Goal: Obtain resource: Download file/media

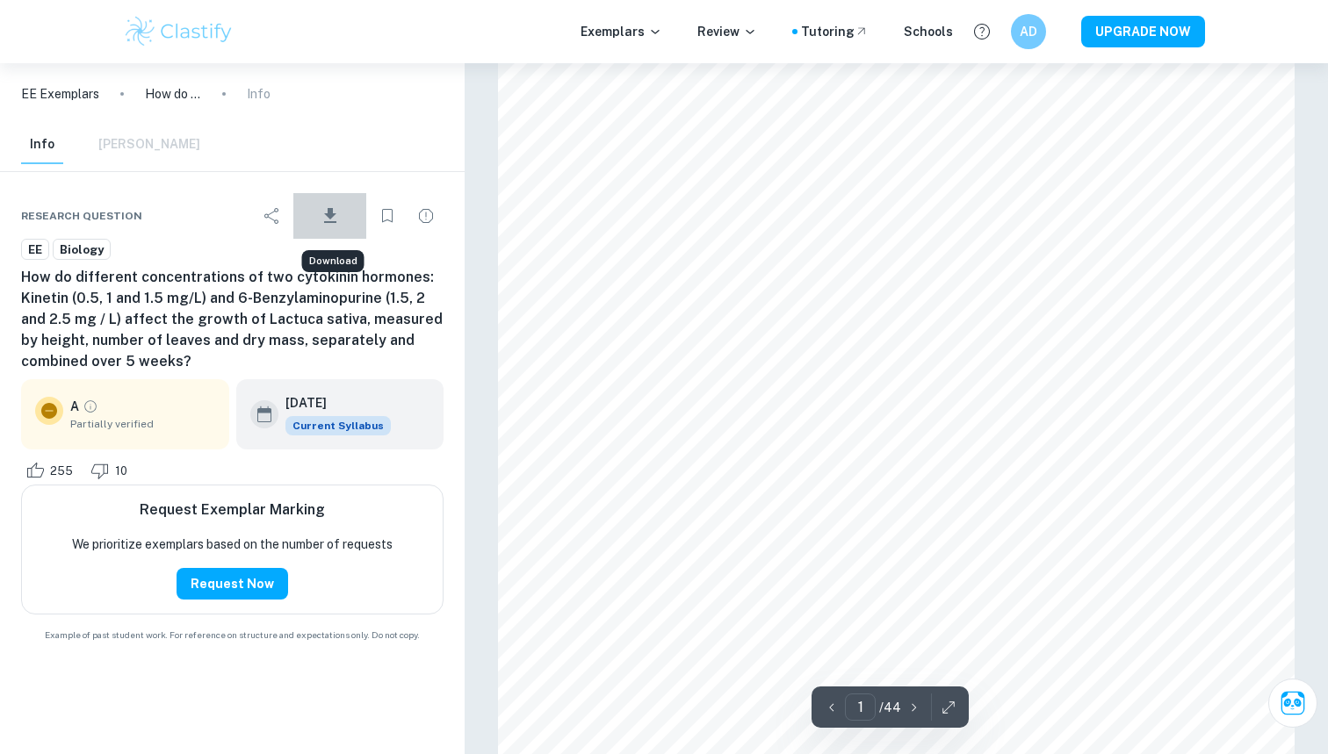
click at [336, 216] on icon "Download" at bounding box center [330, 216] width 21 height 21
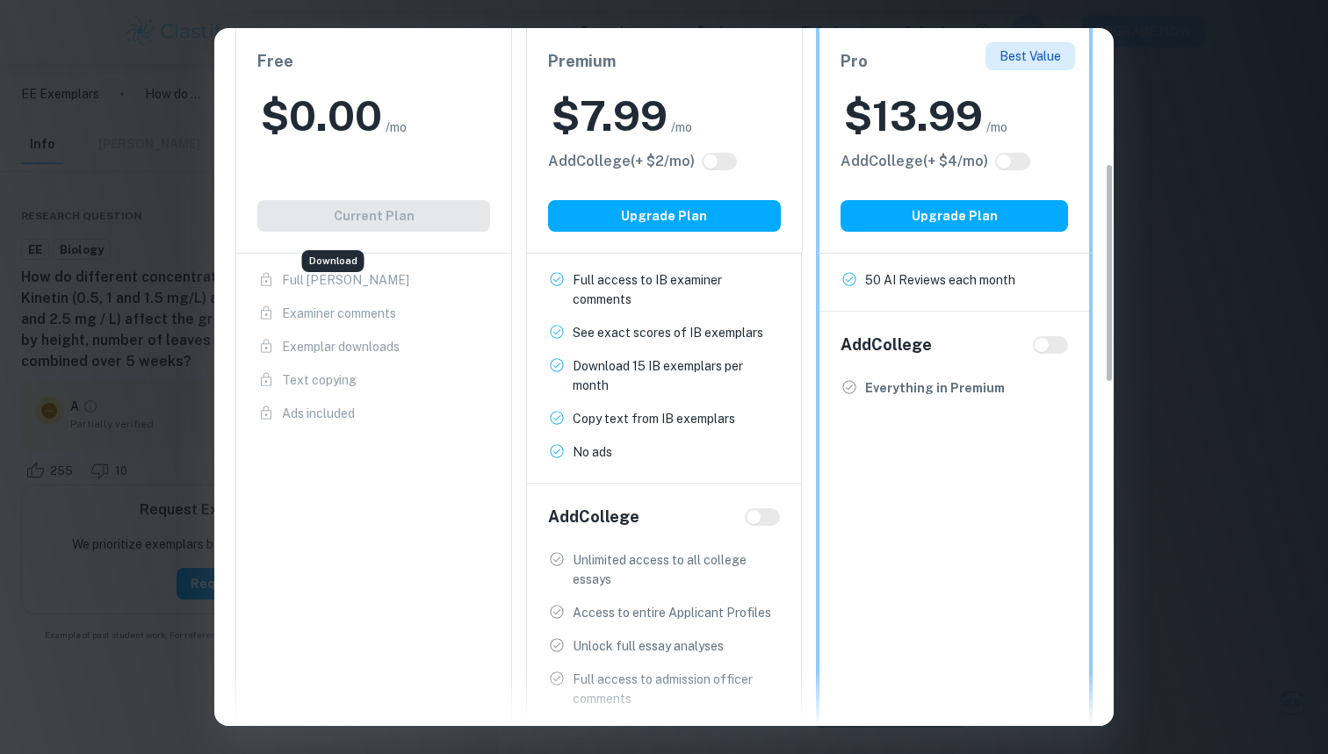
scroll to position [450, 0]
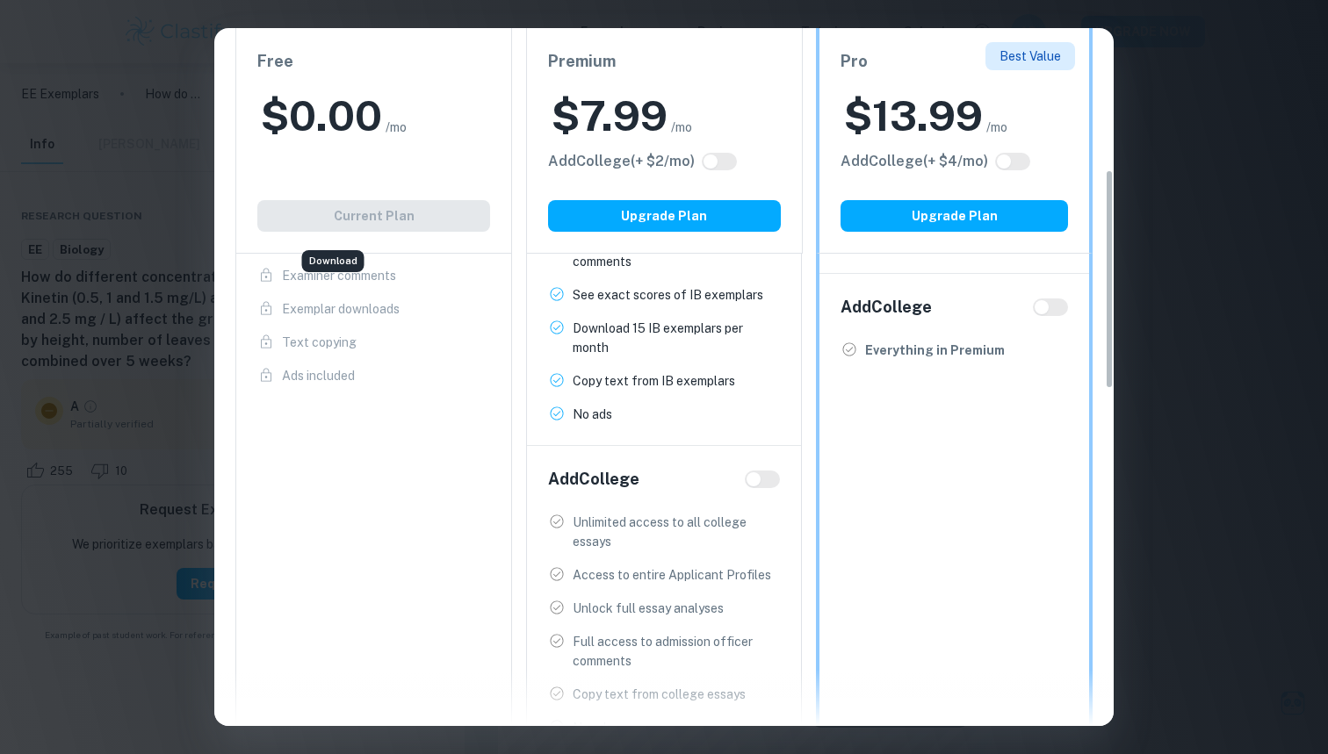
click at [324, 560] on div "Free $ 0.00 /mo Add College (+ $ 2 /mo) Current Plan IB Program Limited access …" at bounding box center [373, 317] width 277 height 886
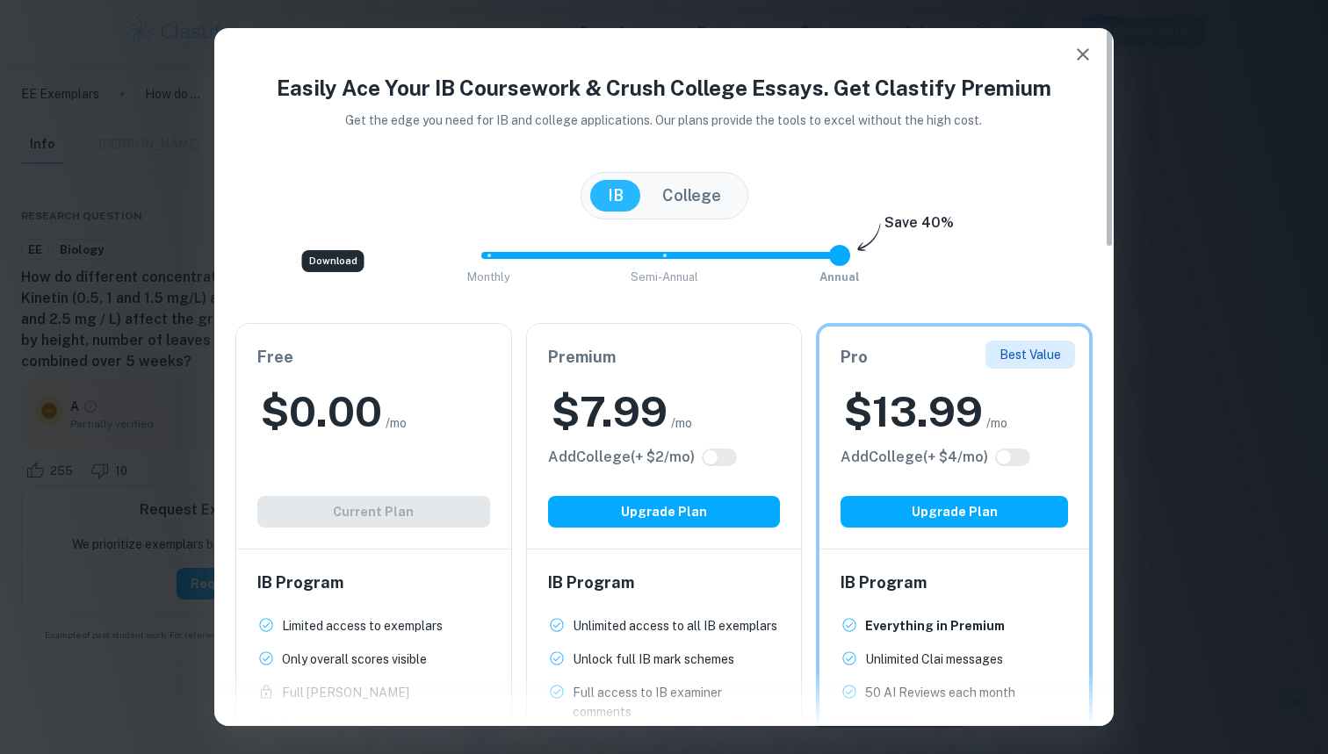
scroll to position [0, 0]
click at [1080, 56] on icon "button" at bounding box center [1083, 54] width 12 height 12
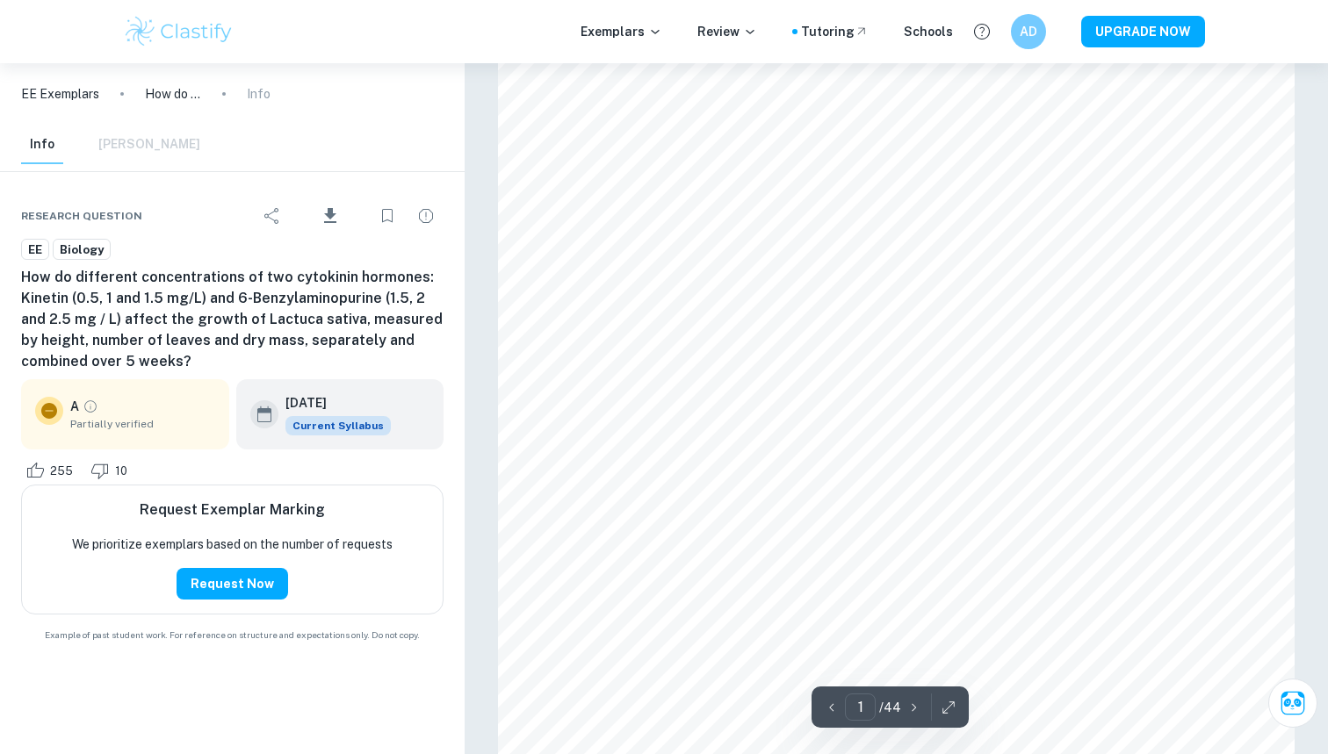
scroll to position [88, 0]
click at [322, 220] on icon "Download" at bounding box center [330, 216] width 21 height 21
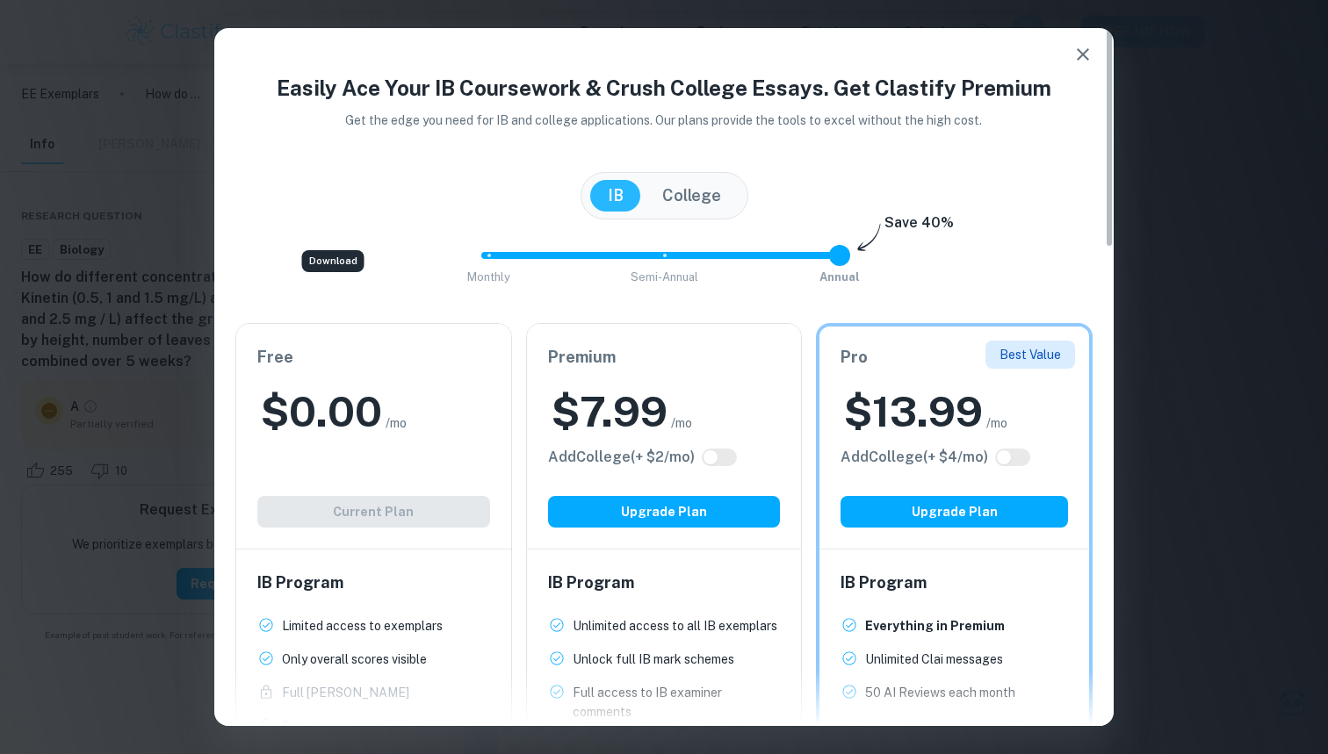
click at [1074, 64] on icon "button" at bounding box center [1082, 54] width 21 height 21
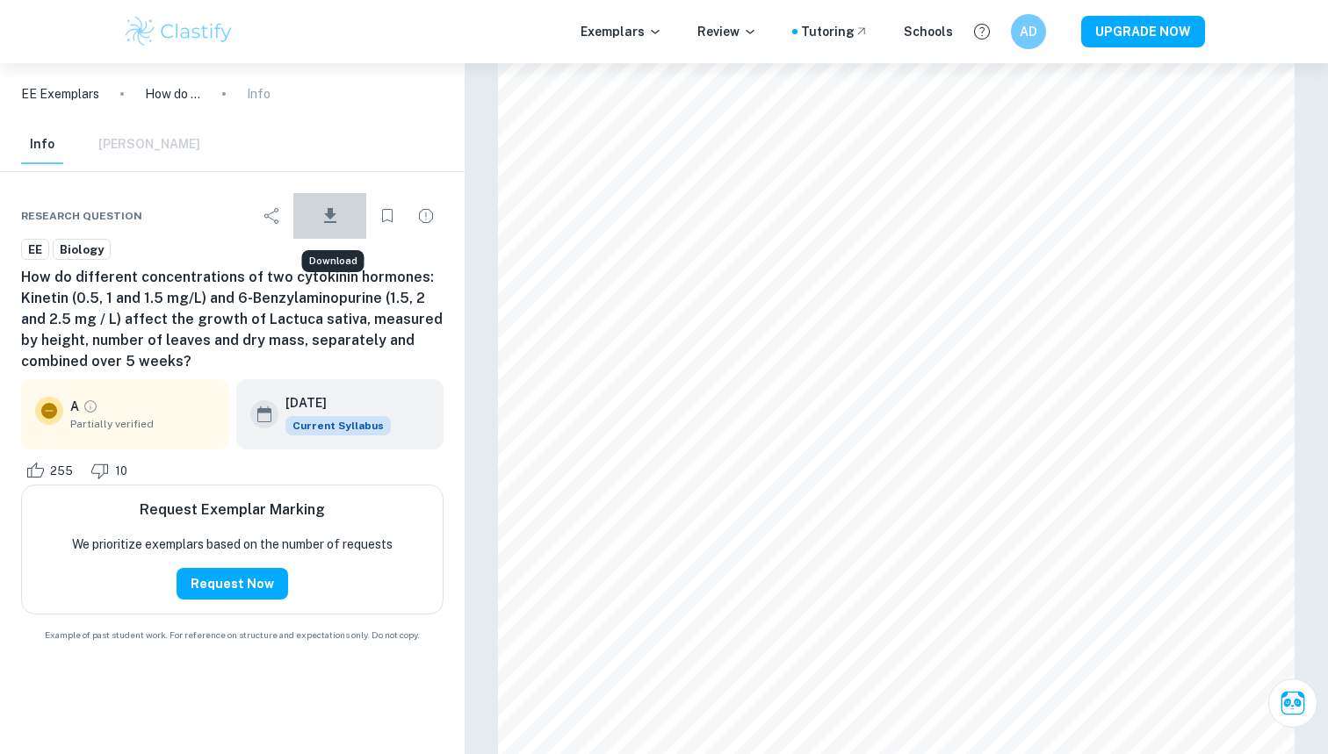
click at [339, 206] on icon "Download" at bounding box center [330, 216] width 21 height 21
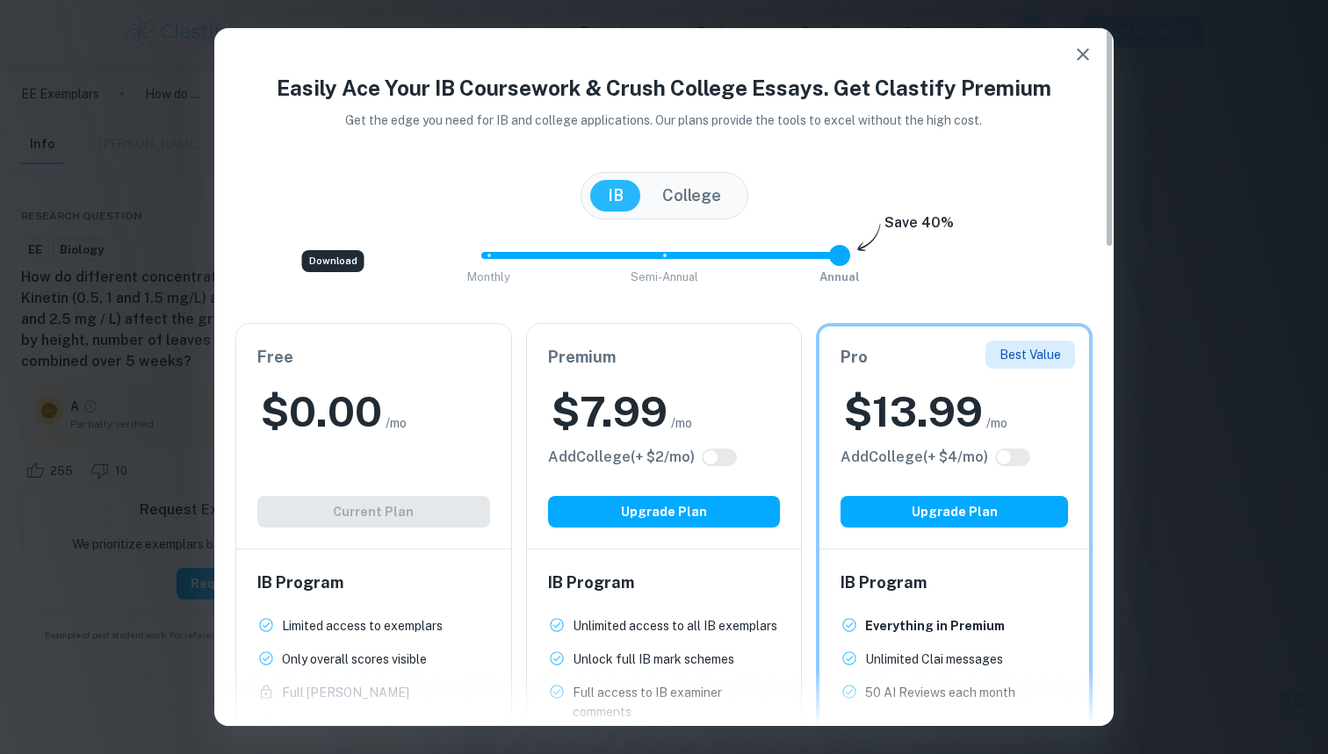
click at [414, 516] on div "Free $ 0.00 /mo Add College (+ $ 2 /mo) Current Plan" at bounding box center [373, 436] width 275 height 225
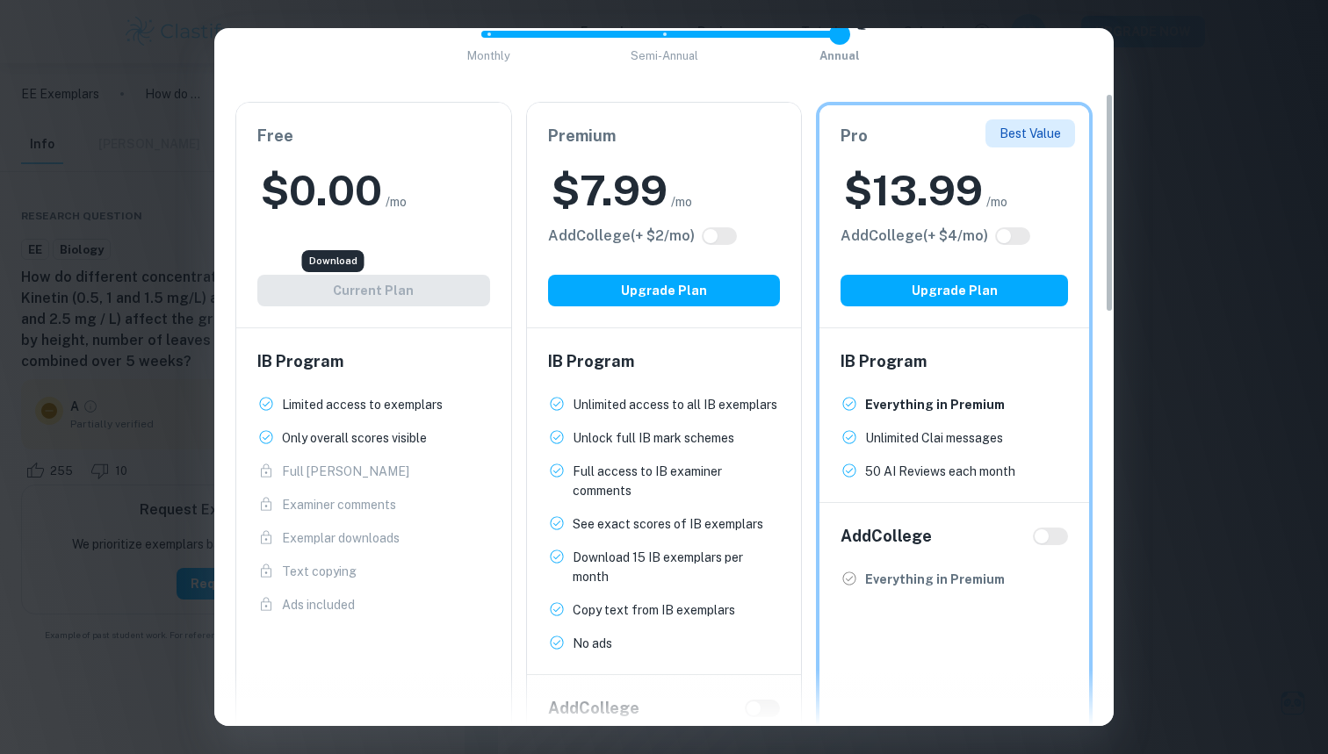
scroll to position [222, 0]
drag, startPoint x: 277, startPoint y: 543, endPoint x: 422, endPoint y: 530, distance: 146.4
click at [422, 530] on span "Exemplar downloads New!" at bounding box center [373, 537] width 233 height 19
click at [1200, 212] on div "Easily Ace Your IB Coursework & Crush College Essays. Get Clastify Premium Get …" at bounding box center [664, 377] width 1328 height 754
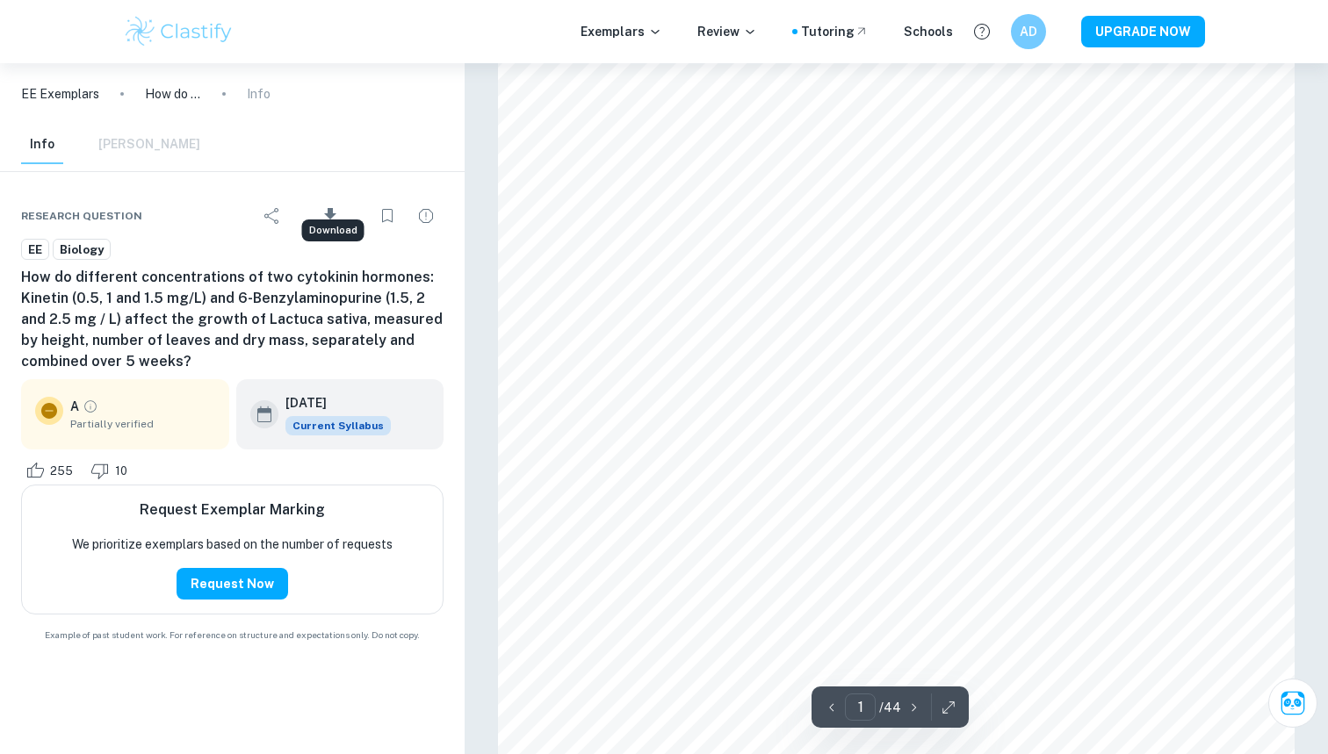
scroll to position [45, 1]
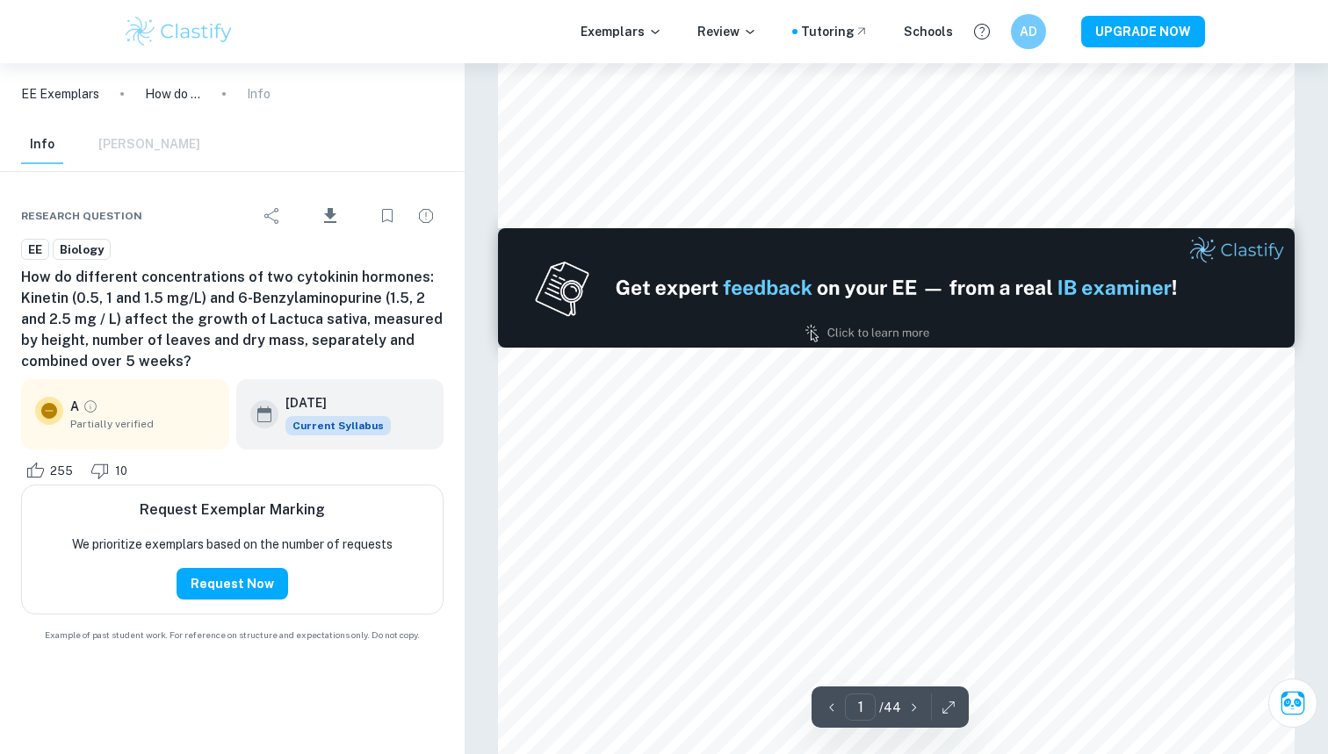
type input "2"
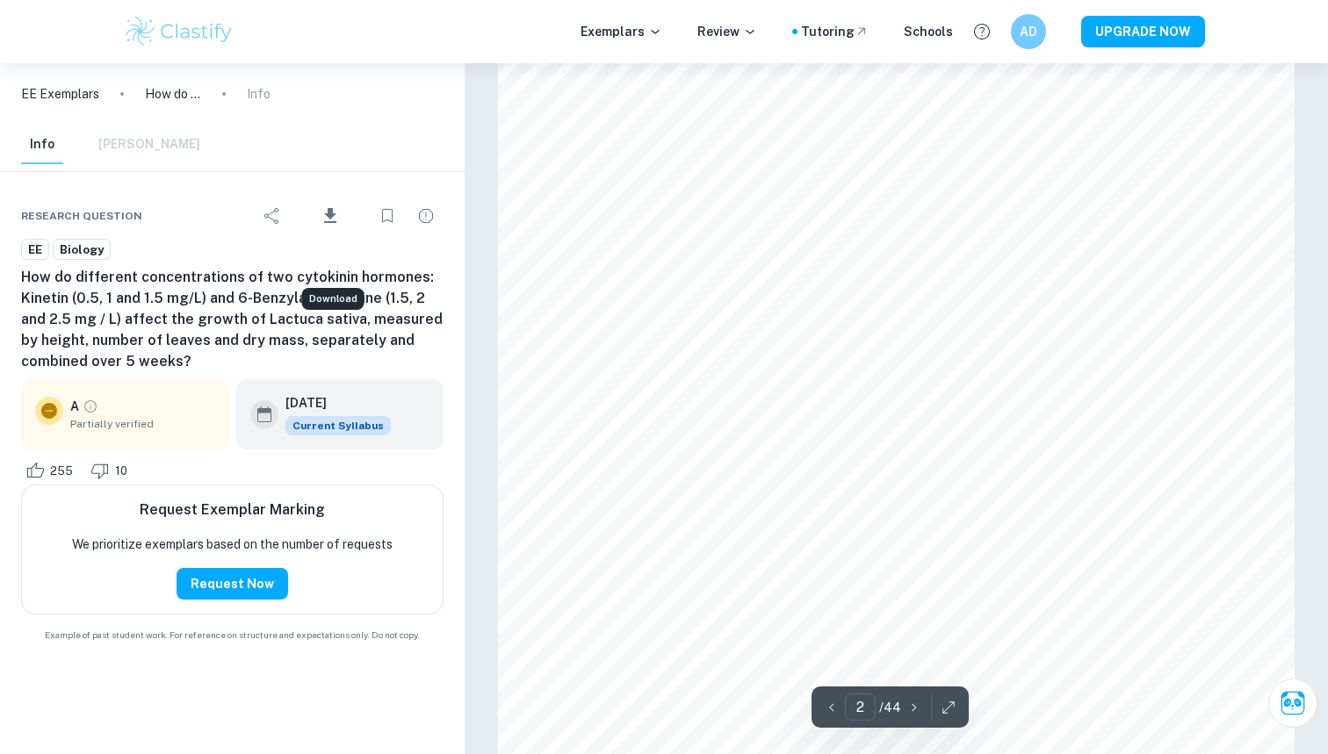
scroll to position [1592, 0]
click at [951, 714] on icon "button" at bounding box center [949, 708] width 18 height 18
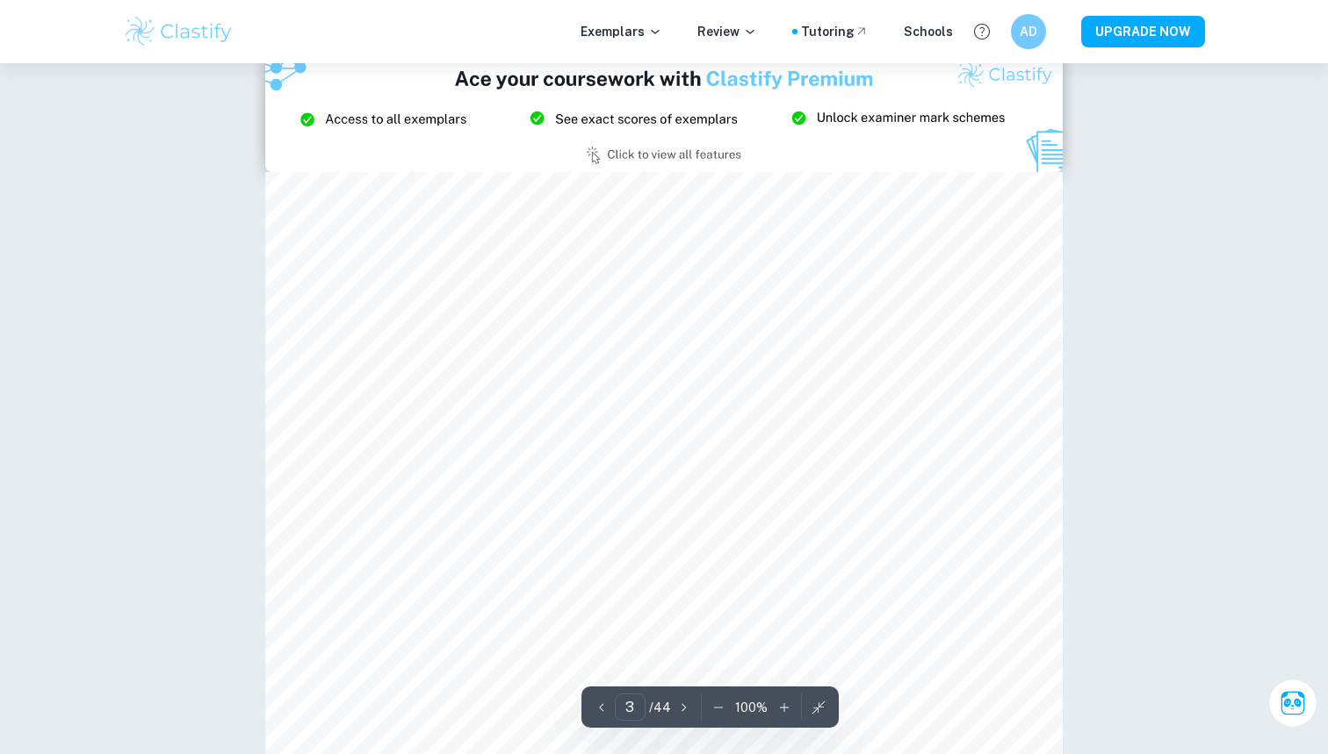
scroll to position [2396, 0]
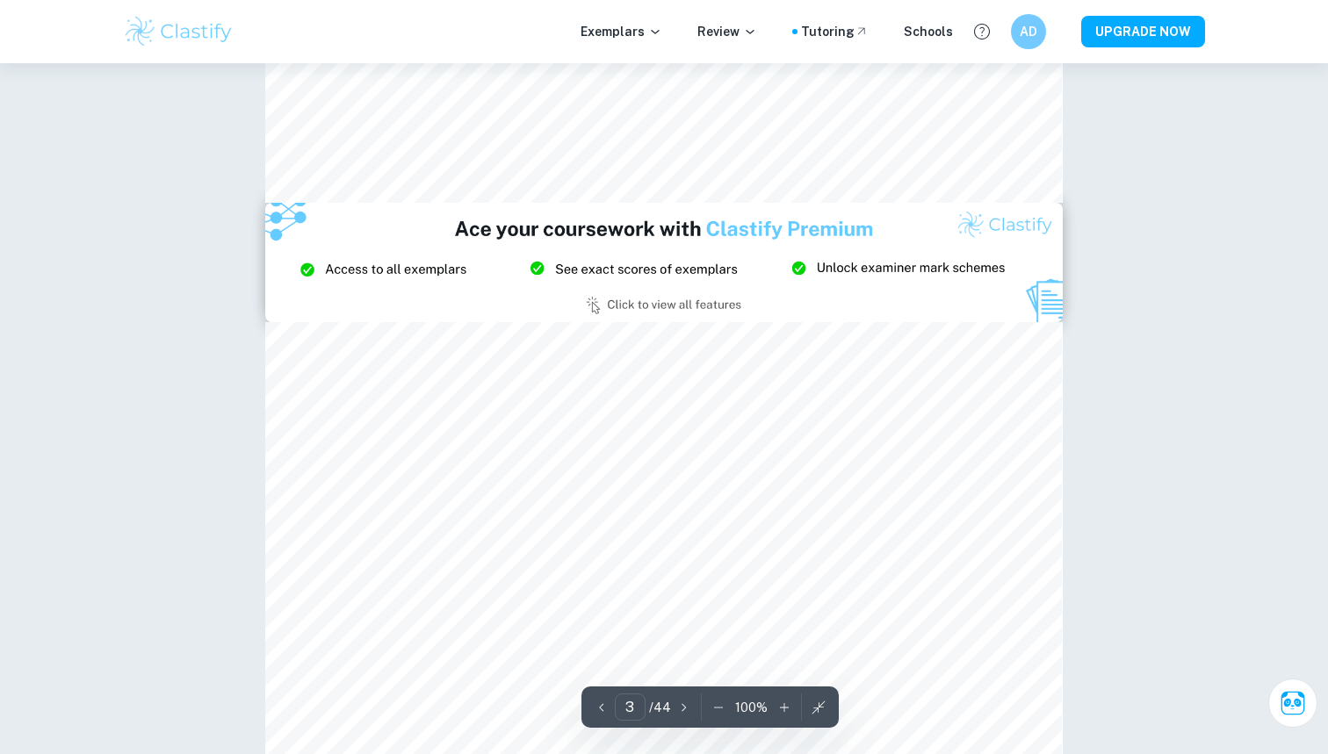
type input "2"
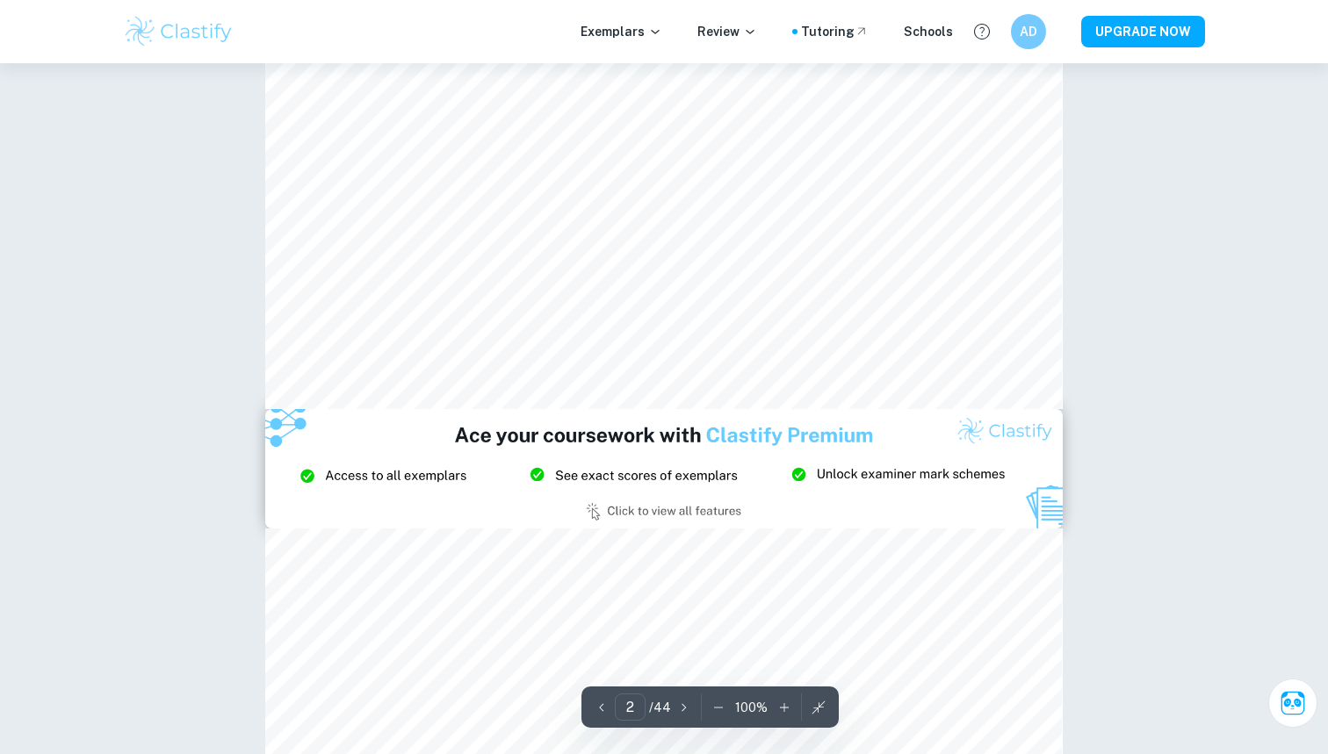
scroll to position [2064, 0]
